Goal: Register for event/course

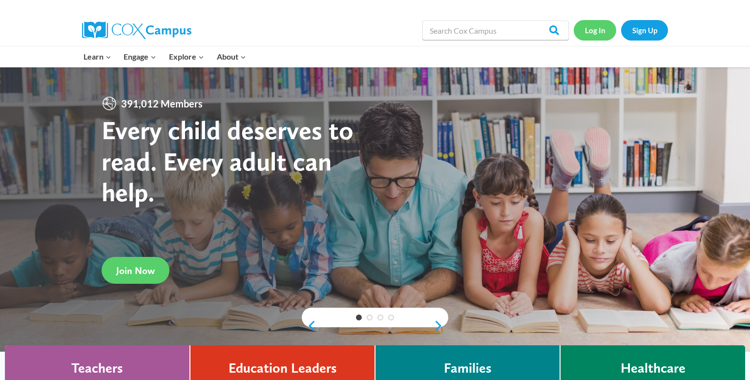
click at [601, 36] on link "Log In" at bounding box center [595, 30] width 42 height 20
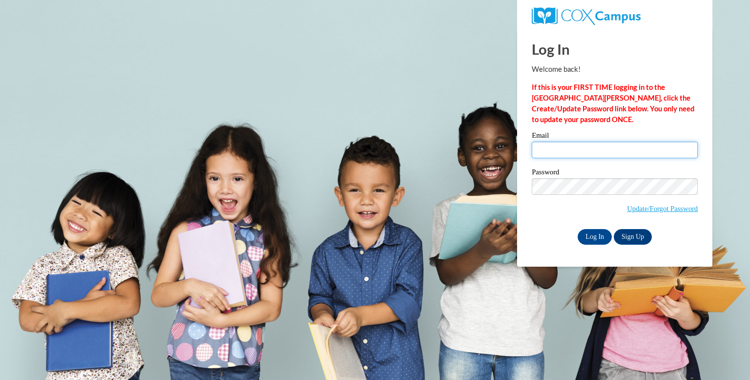
click at [543, 148] on input "Email" at bounding box center [615, 150] width 166 height 17
type input "lindsey.moore0709@gmail.com"
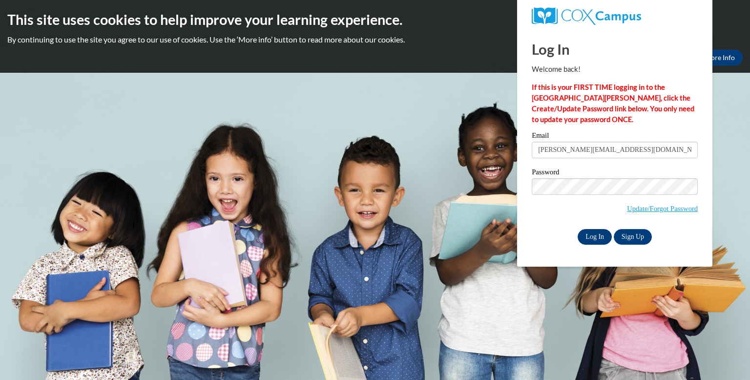
click at [599, 242] on input "Log In" at bounding box center [595, 237] width 34 height 16
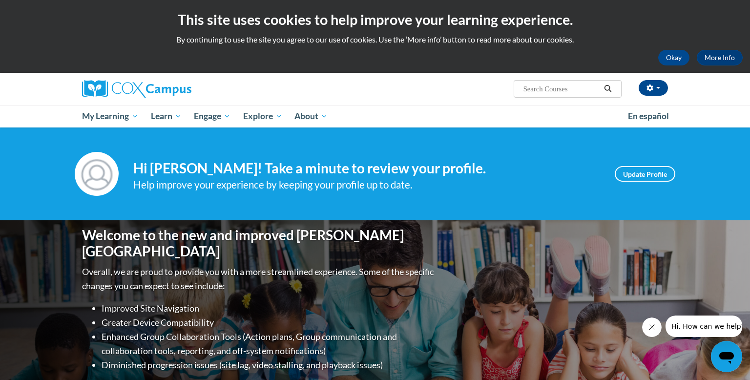
click at [589, 93] on input "Search..." at bounding box center [561, 89] width 78 height 12
type input "trauma"
click at [608, 88] on icon "Search" at bounding box center [607, 88] width 9 height 7
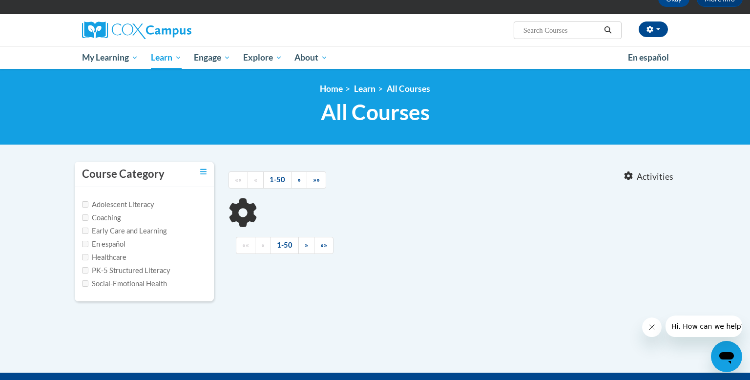
type input "trauma"
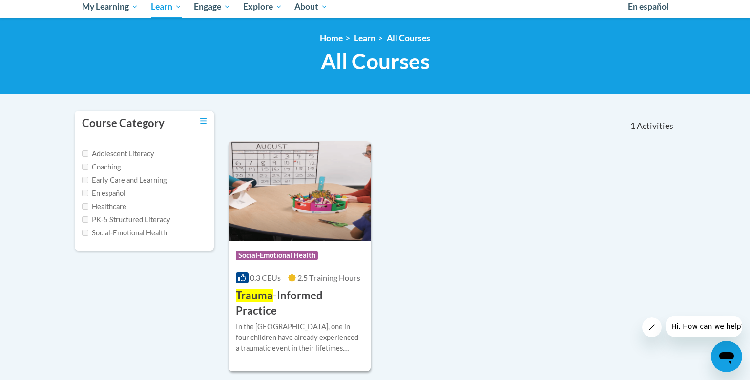
scroll to position [117, 0]
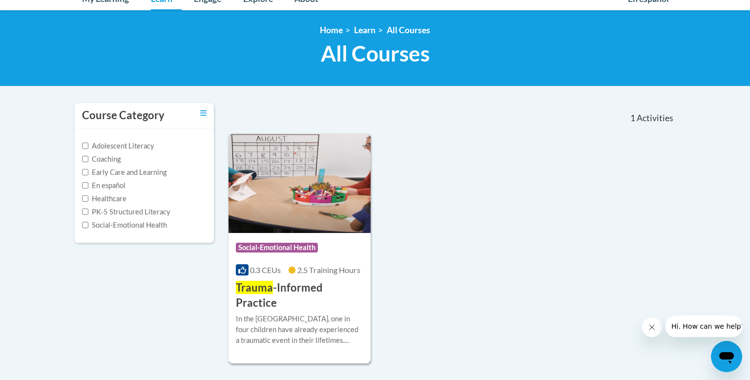
click at [310, 200] on img at bounding box center [299, 183] width 142 height 100
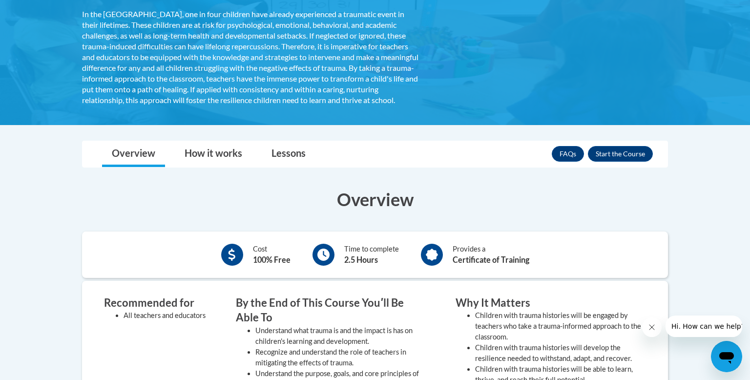
scroll to position [195, 0]
click at [613, 159] on button "Enroll" at bounding box center [620, 154] width 65 height 16
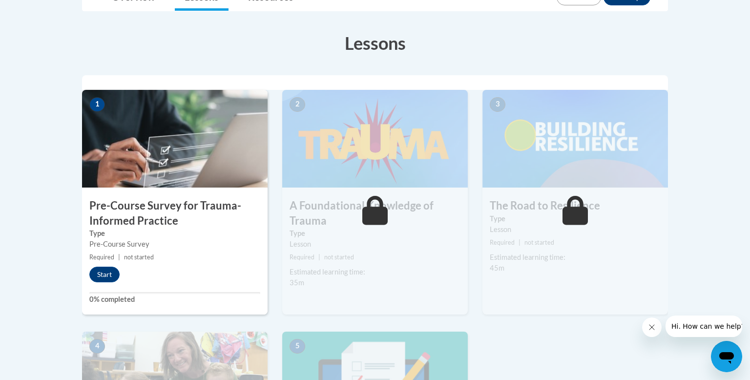
scroll to position [254, 0]
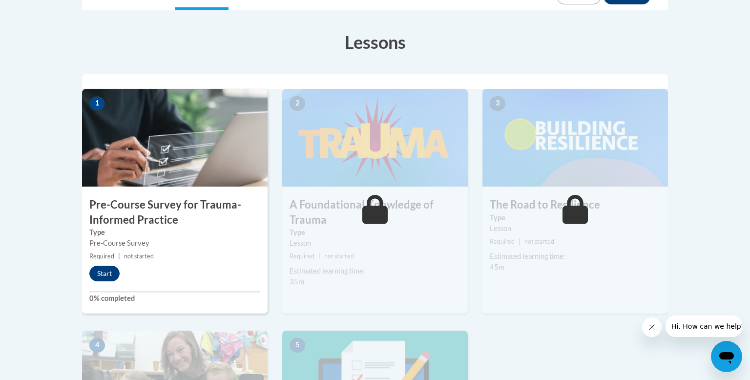
click at [109, 274] on button "Start" at bounding box center [104, 274] width 30 height 16
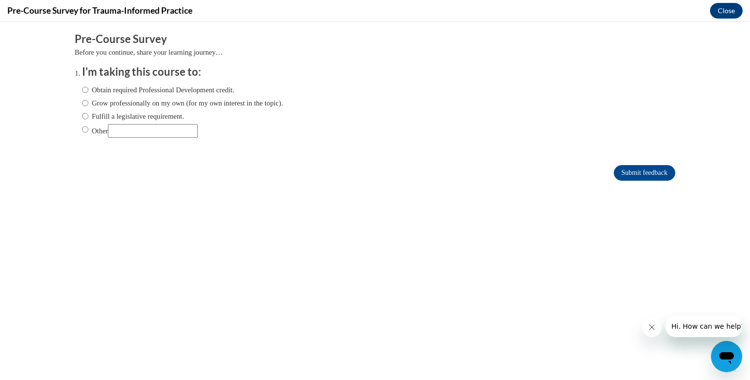
scroll to position [0, 0]
click at [135, 90] on label "Obtain required Professional Development credit." at bounding box center [158, 89] width 152 height 11
click at [88, 90] on input "Obtain required Professional Development credit." at bounding box center [85, 89] width 6 height 11
radio input "true"
click at [614, 172] on input "Submit feedback" at bounding box center [645, 173] width 62 height 16
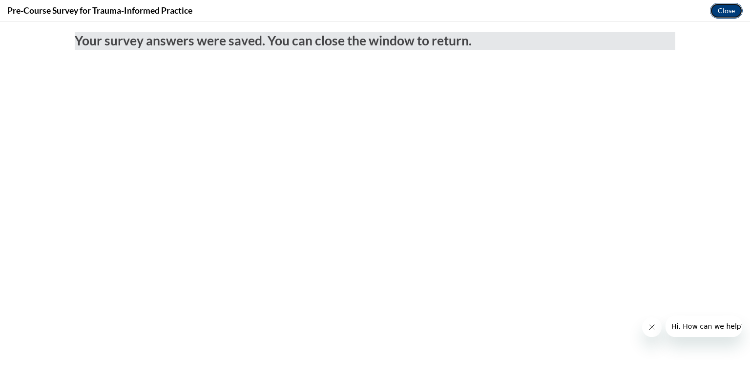
click at [728, 16] on button "Close" at bounding box center [726, 11] width 33 height 16
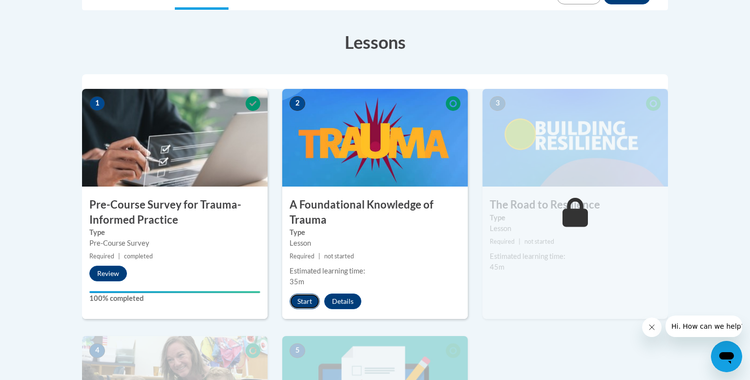
click at [311, 302] on button "Start" at bounding box center [305, 301] width 30 height 16
